Goal: Transaction & Acquisition: Purchase product/service

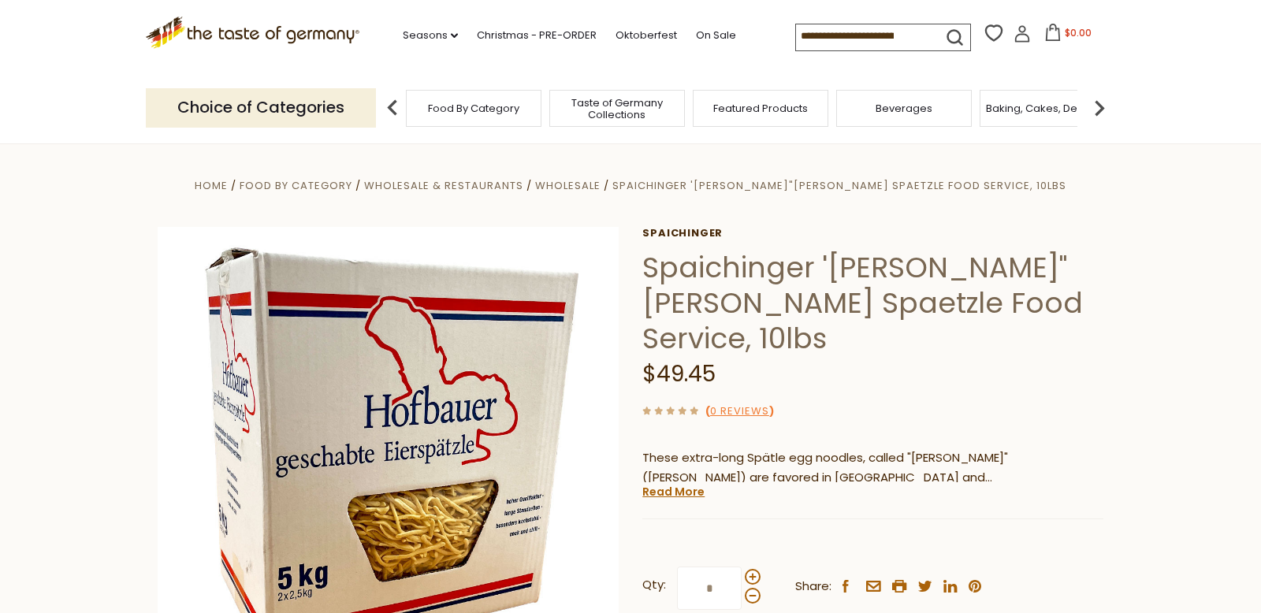
click at [913, 35] on input at bounding box center [862, 35] width 133 height 22
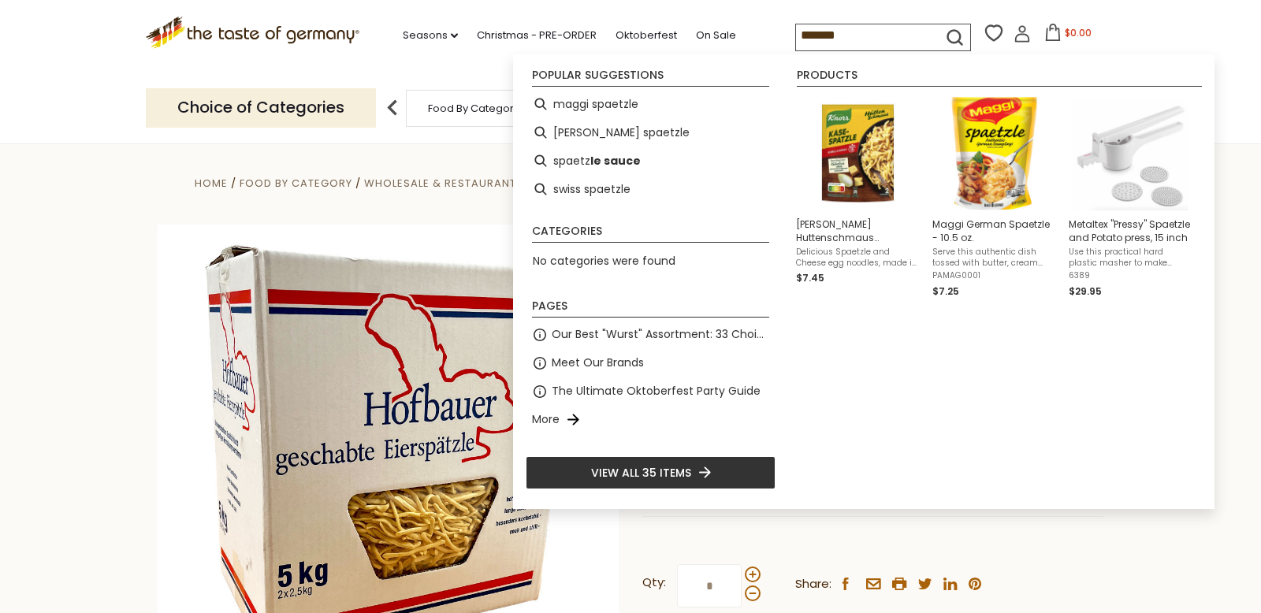
type input "********"
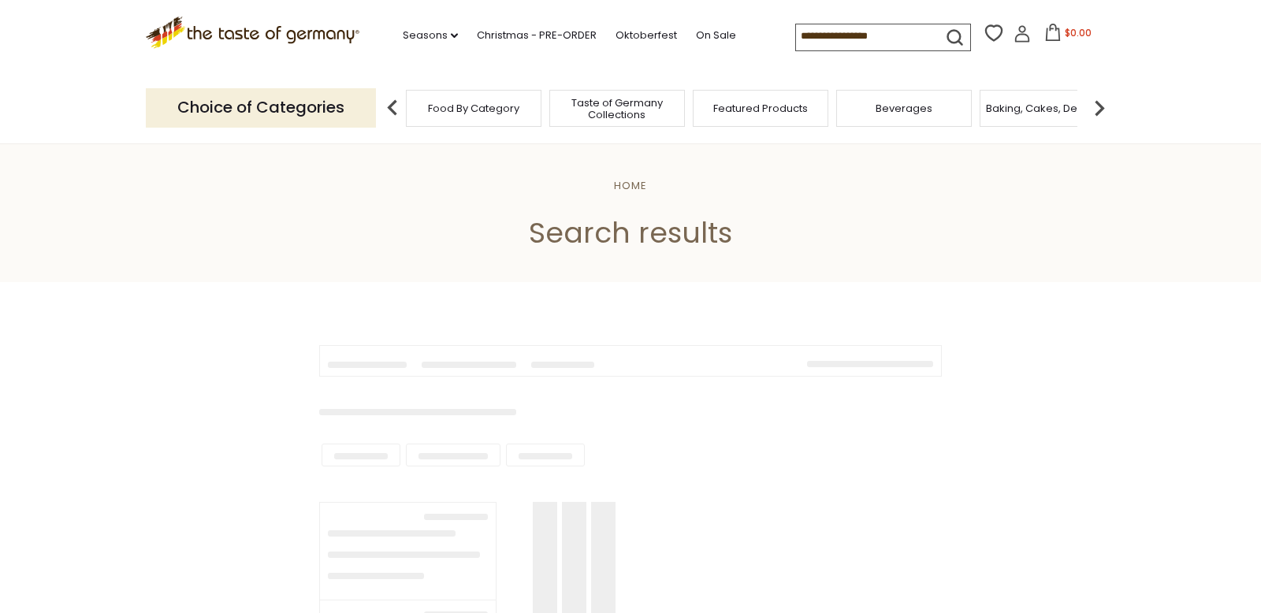
type input "********"
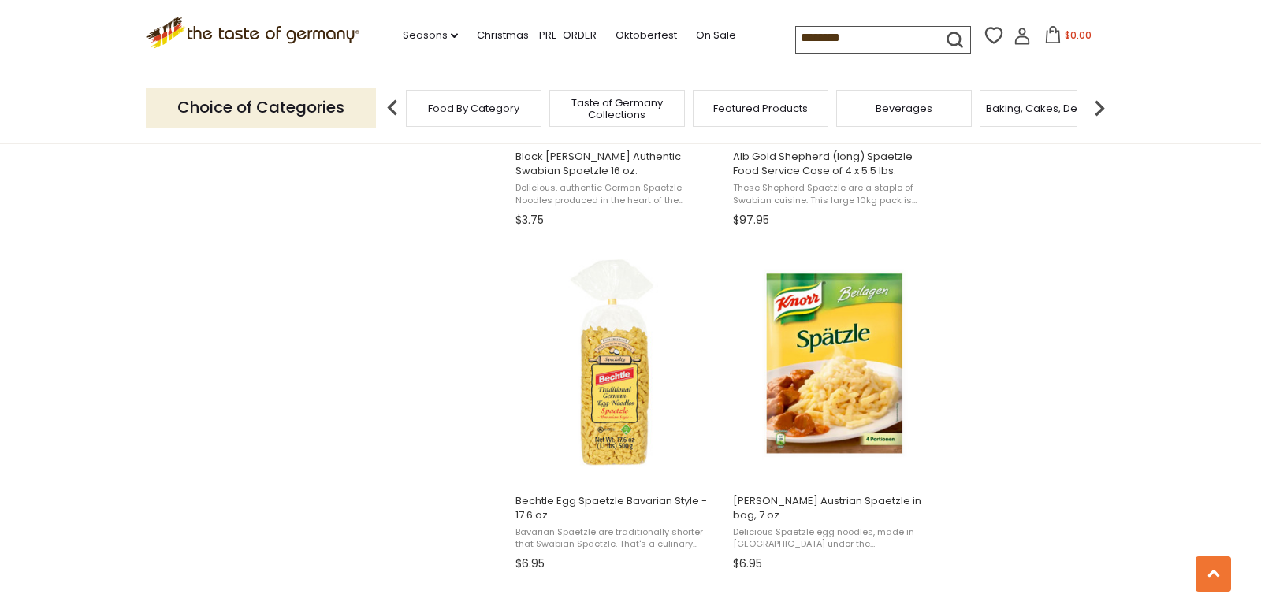
scroll to position [1233, 0]
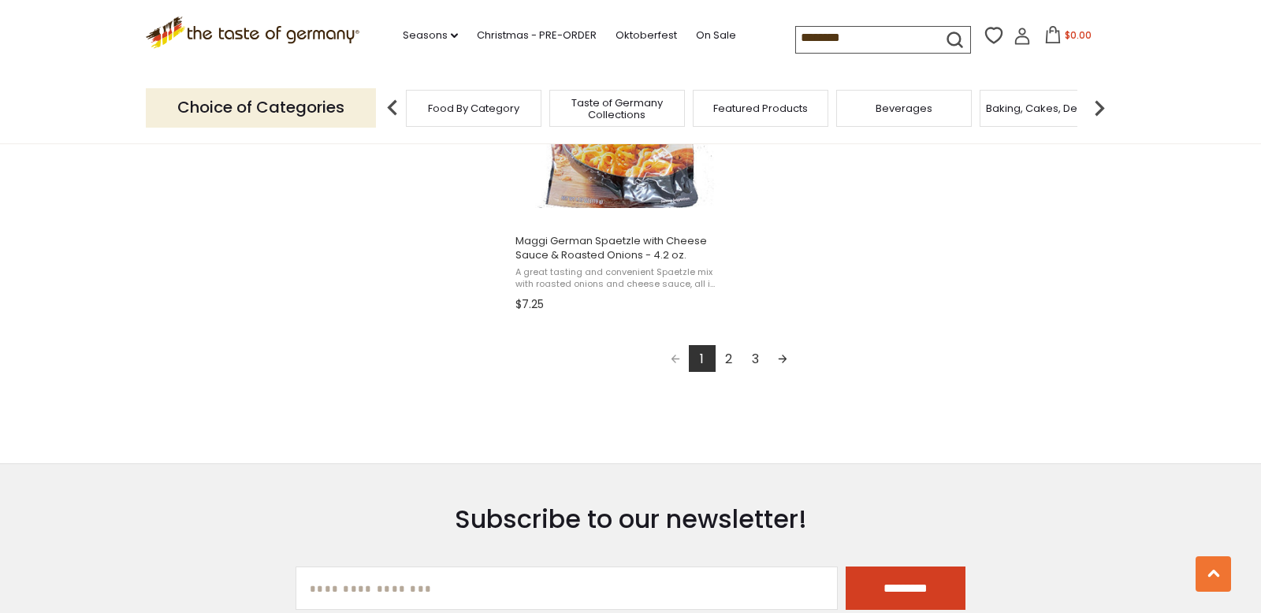
click at [730, 359] on link "2" at bounding box center [729, 358] width 27 height 27
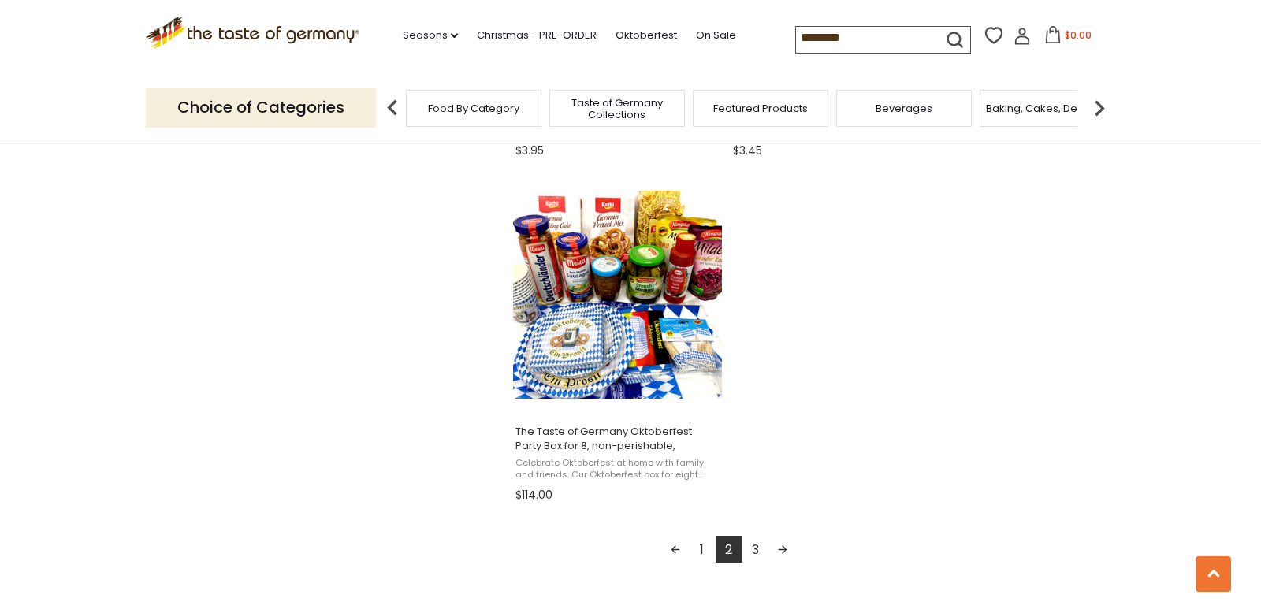
scroll to position [2678, 0]
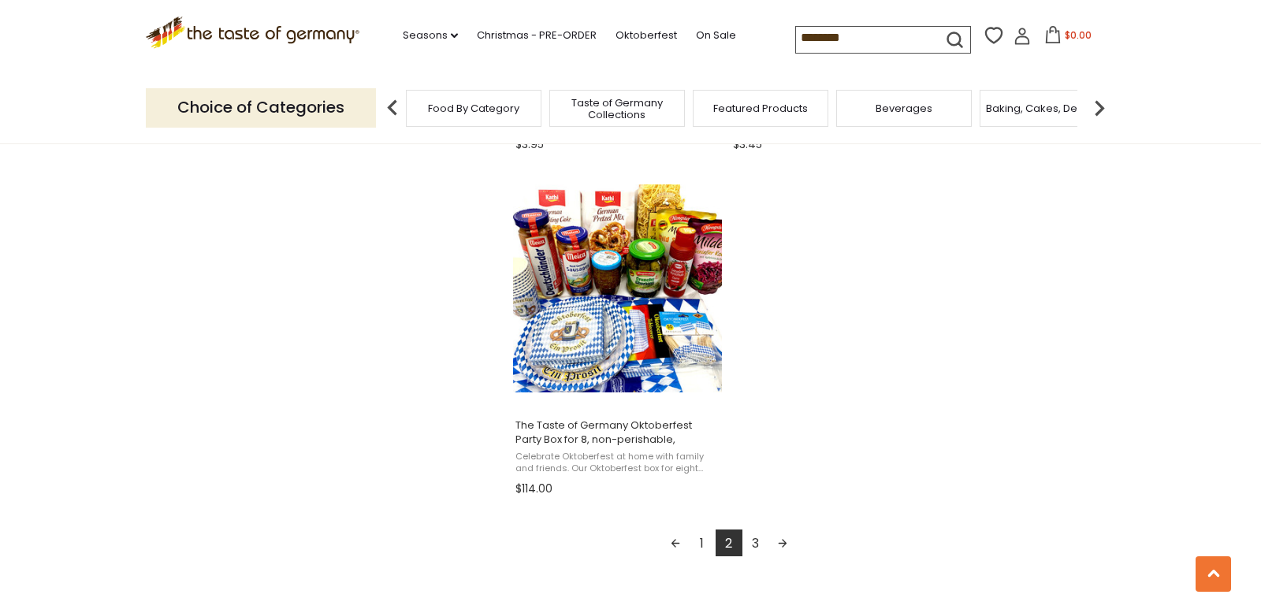
click at [755, 545] on link "3" at bounding box center [756, 543] width 27 height 27
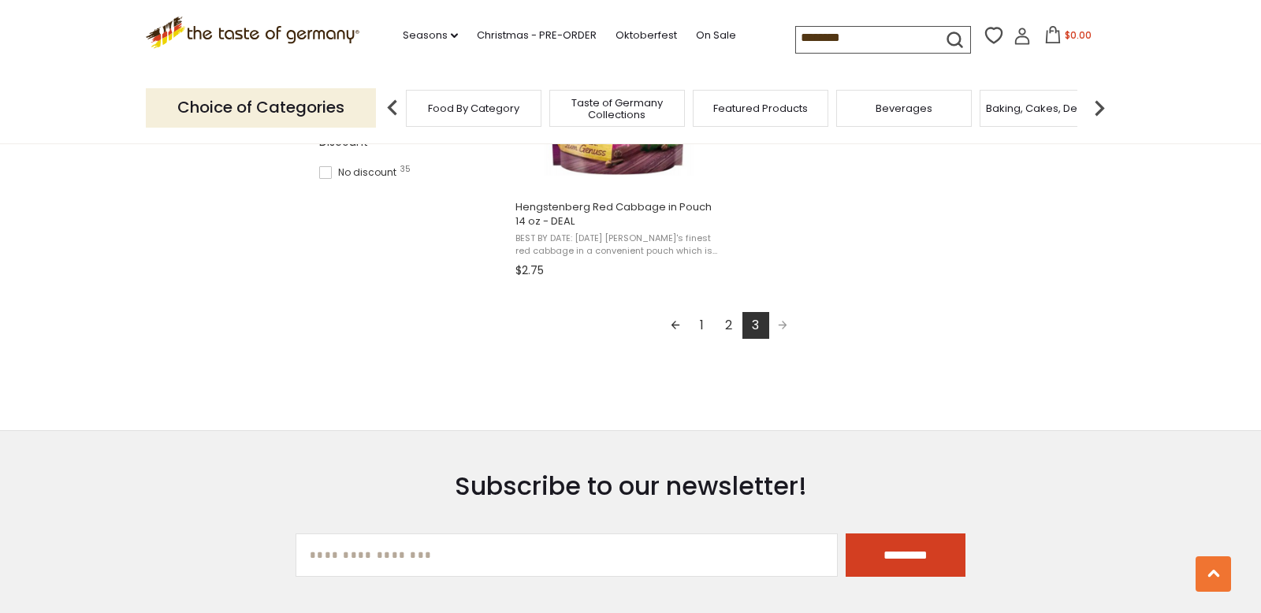
scroll to position [1172, 0]
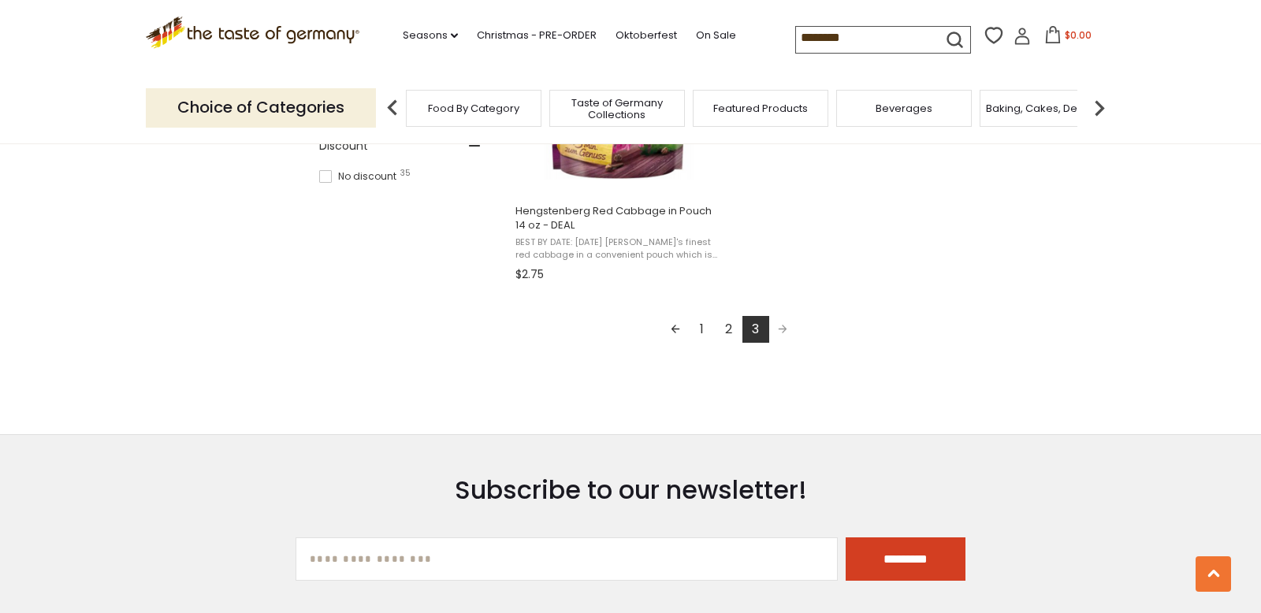
click at [702, 328] on link "1" at bounding box center [702, 329] width 27 height 27
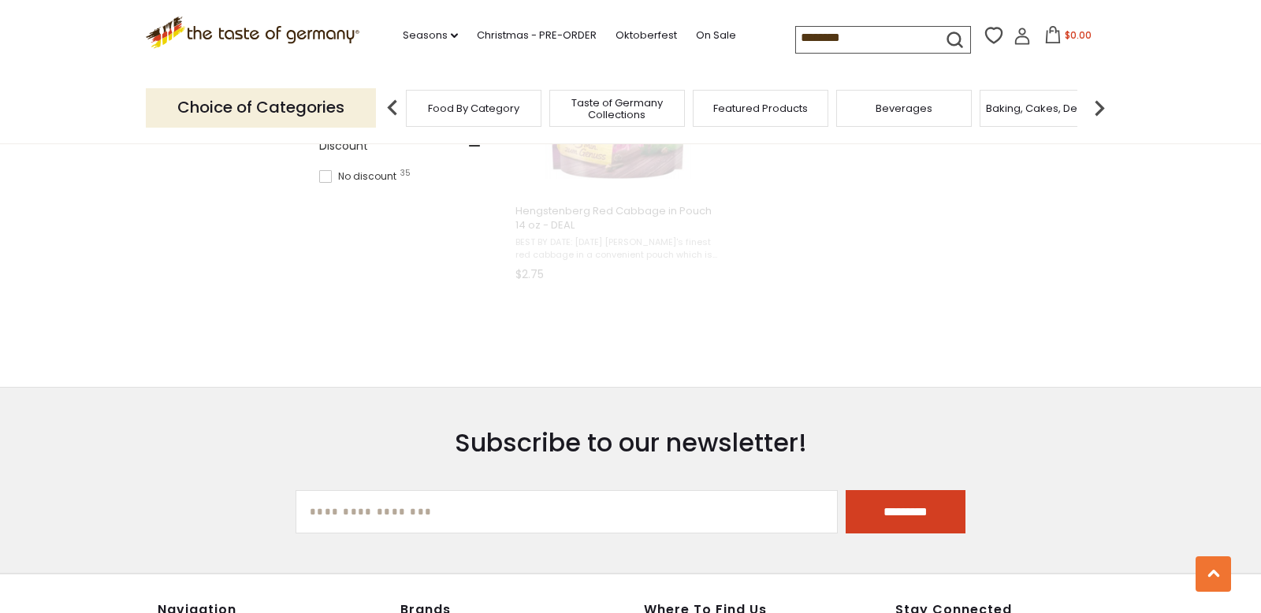
scroll to position [522, 0]
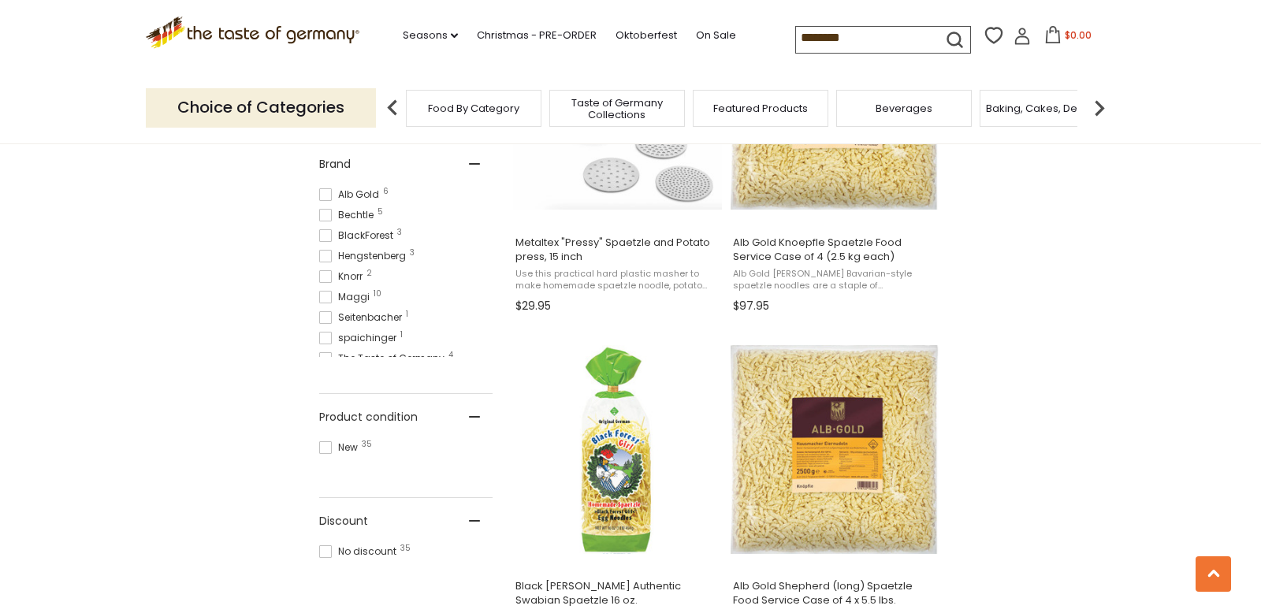
scroll to position [773, 0]
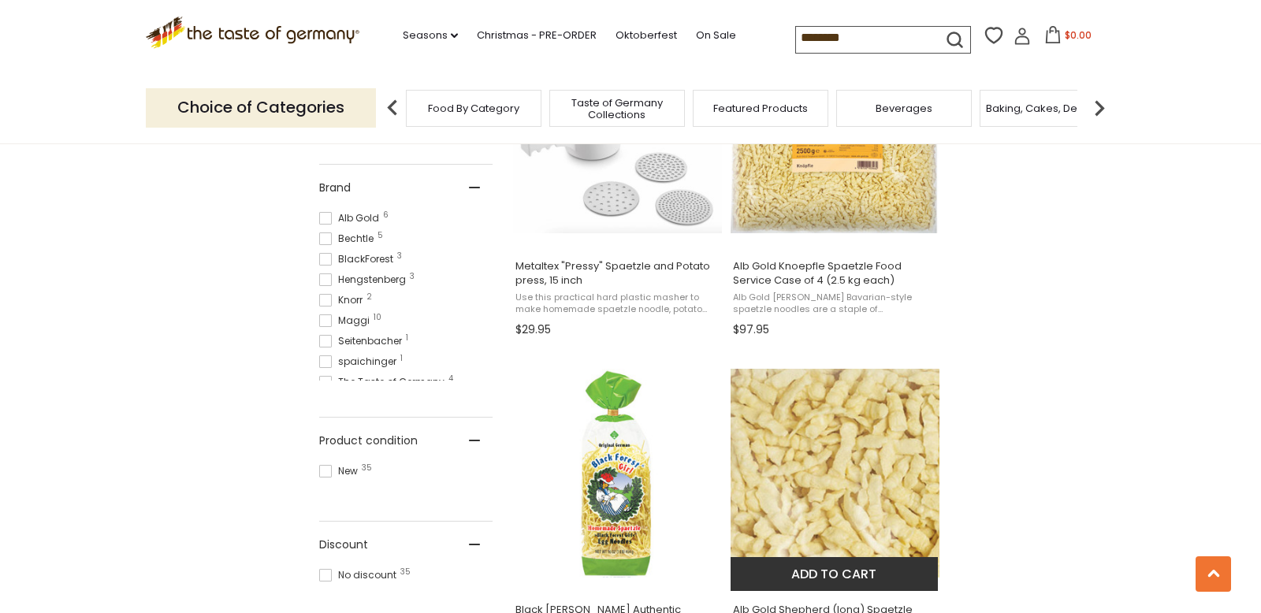
click at [876, 483] on img "Alb Gold Shepherd (long) Spaetzle Food Service Case of 4 x 5.5 lbs." at bounding box center [835, 473] width 209 height 209
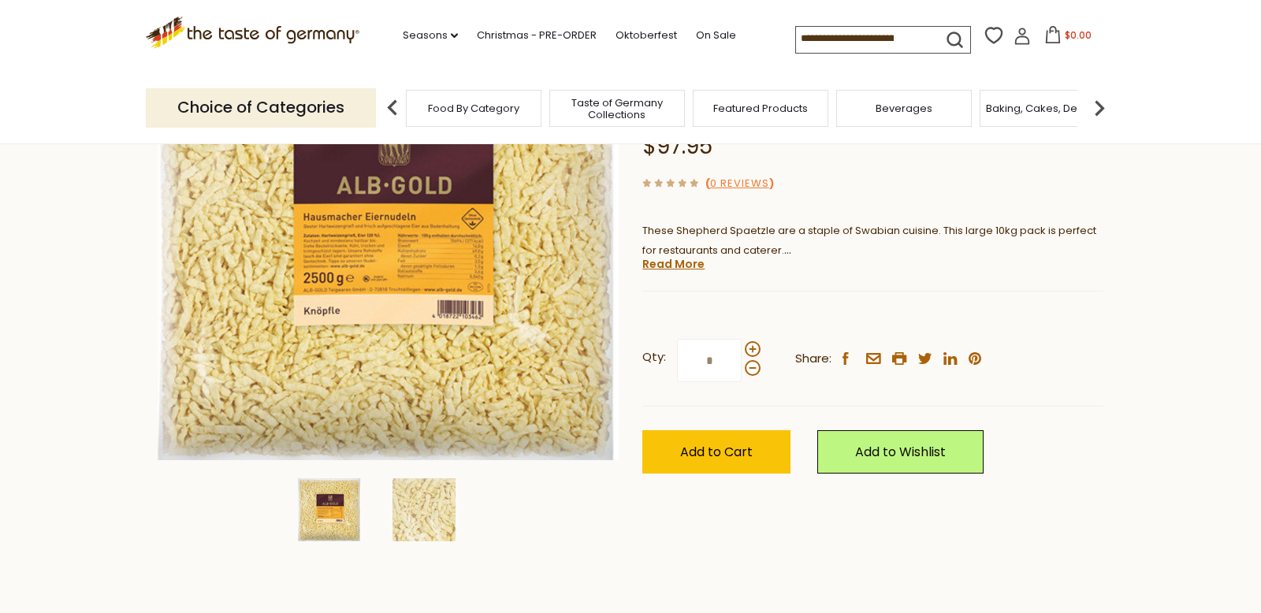
scroll to position [230, 0]
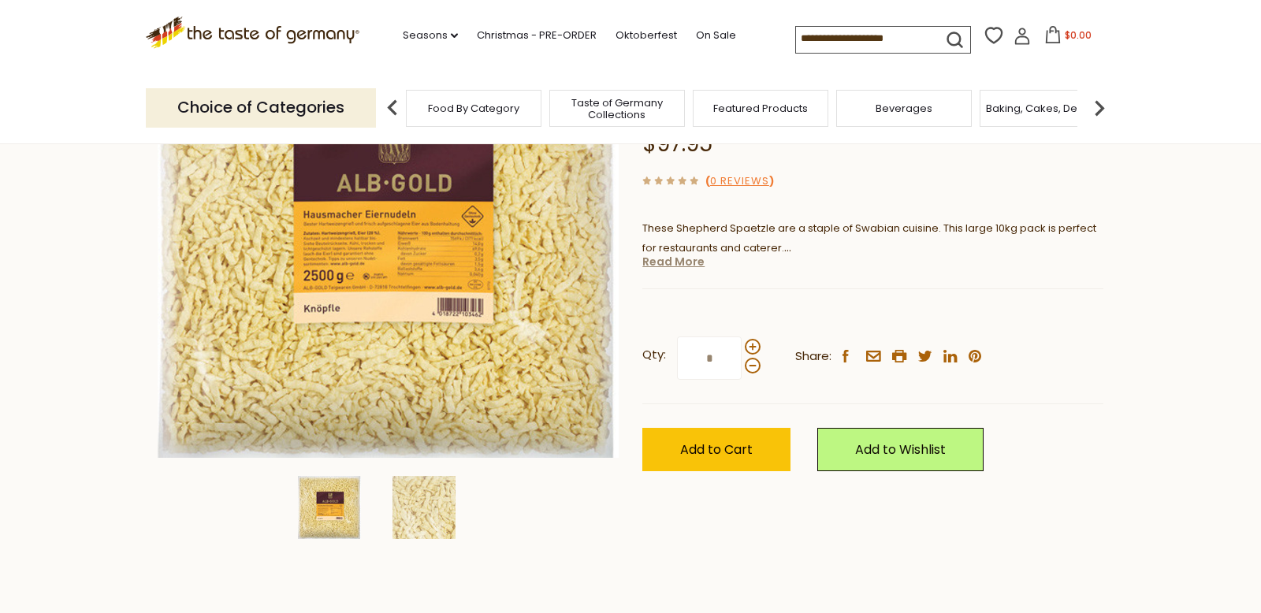
click at [677, 263] on link "Read More" at bounding box center [673, 262] width 62 height 16
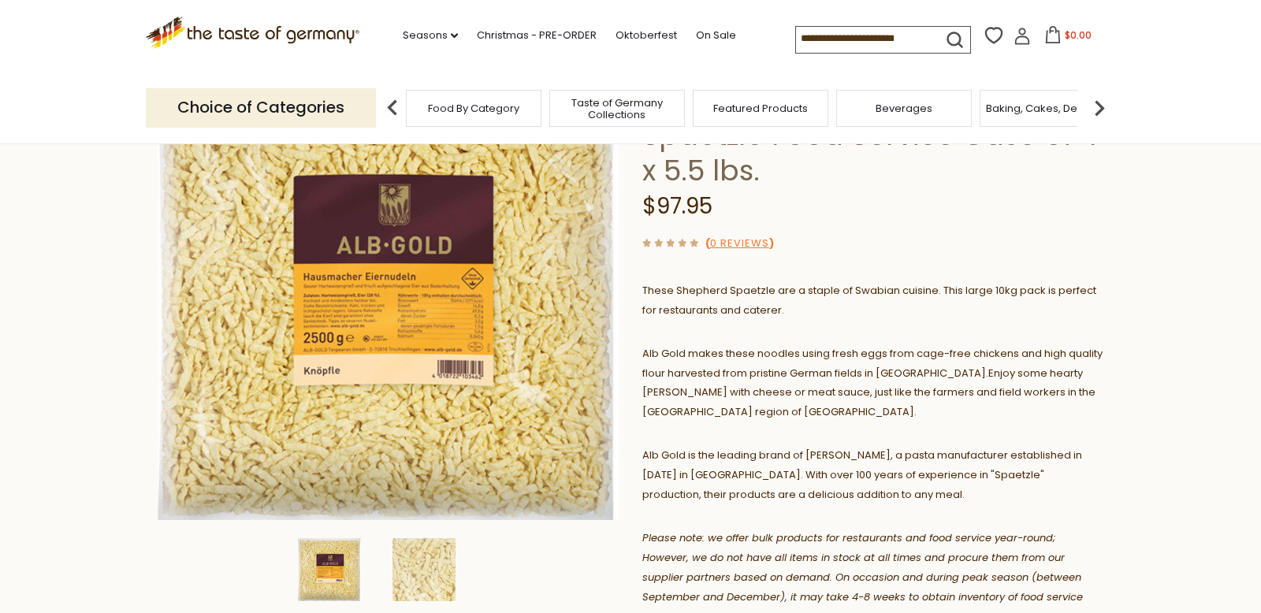
scroll to position [0, 0]
